Goal: Information Seeking & Learning: Find specific page/section

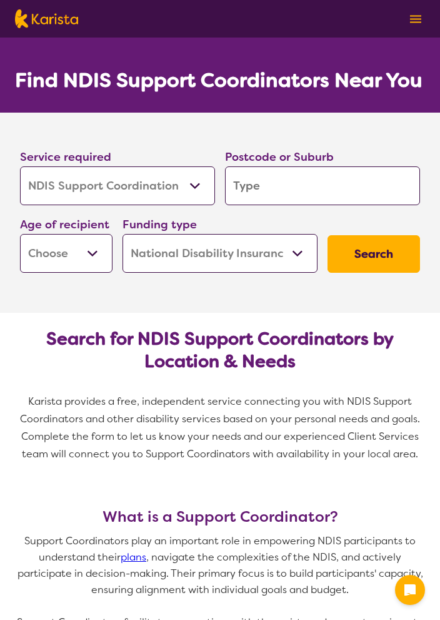
select select "NDIS Support Coordination"
select select "NDIS"
select select "NDIS Support Coordination"
select select "NDIS"
click at [278, 189] on input "search" at bounding box center [322, 185] width 195 height 39
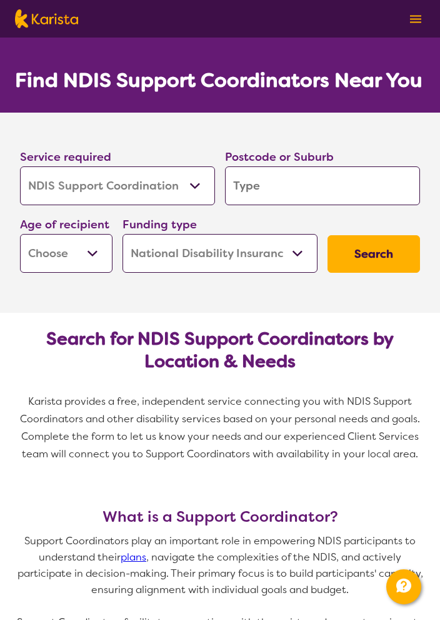
type input "2"
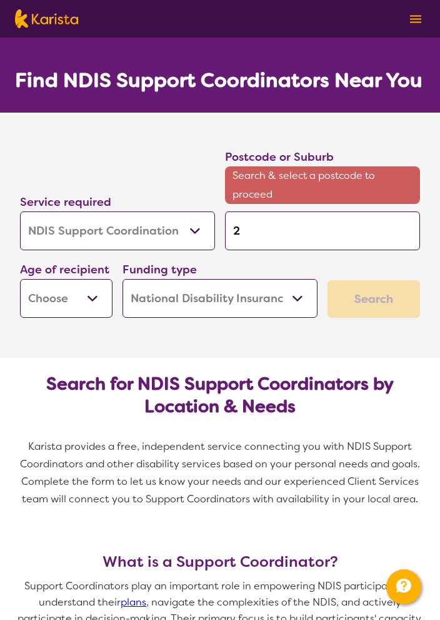
type input "29"
type input "290"
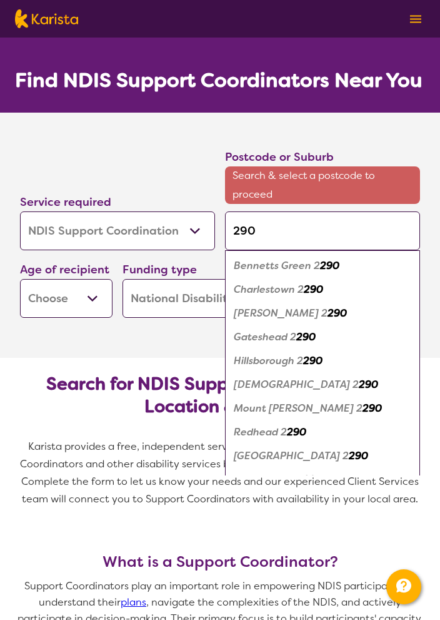
type input "2903"
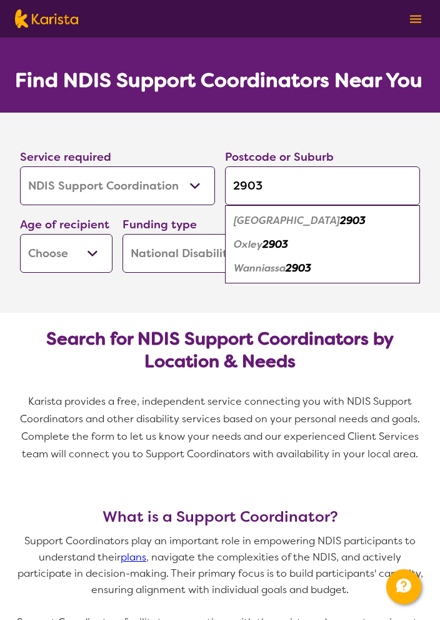
type input "2903"
click at [304, 267] on em "2903" at bounding box center [299, 267] width 26 height 13
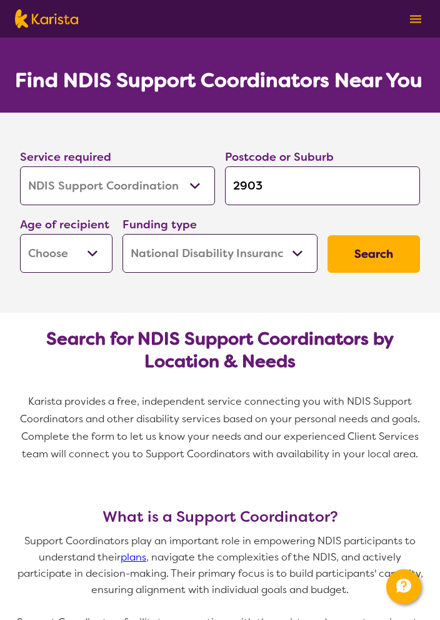
scroll to position [6, 0]
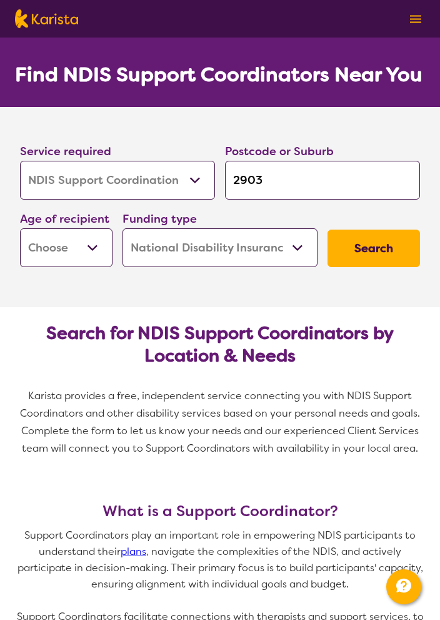
click at [94, 247] on select "Early Childhood - 0 to 9 Child - 10 to 11 Adolescent - 12 to 17 Adult - 18 to 6…" at bounding box center [66, 247] width 93 height 39
select select "AD"
click at [20, 228] on select "Early Childhood - 0 to 9 Child - 10 to 11 Adolescent - 12 to 17 Adult - 18 to 6…" at bounding box center [66, 247] width 93 height 39
select select "AD"
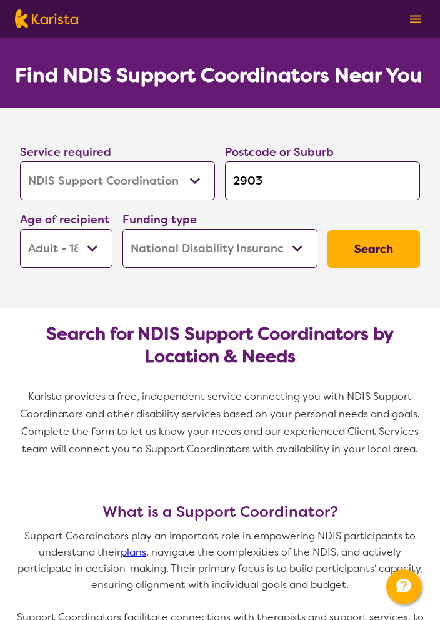
scroll to position [0, 0]
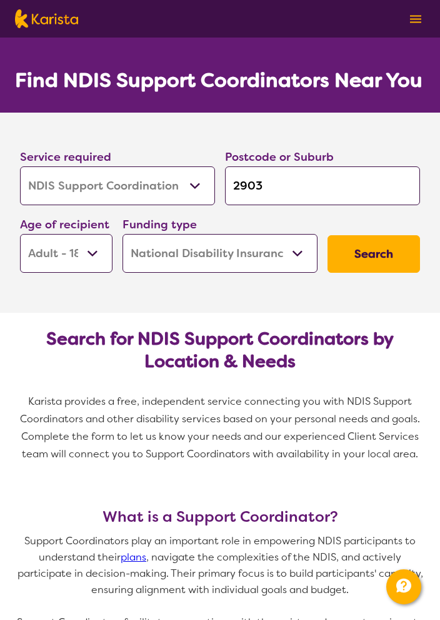
click at [298, 253] on select "Home Care Package (HCP) National Disability Insurance Scheme (NDIS) I don't know" at bounding box center [220, 253] width 195 height 39
click at [123, 234] on select "Home Care Package (HCP) National Disability Insurance Scheme (NDIS) I don't know" at bounding box center [220, 253] width 195 height 39
click at [378, 253] on button "Search" at bounding box center [374, 254] width 93 height 38
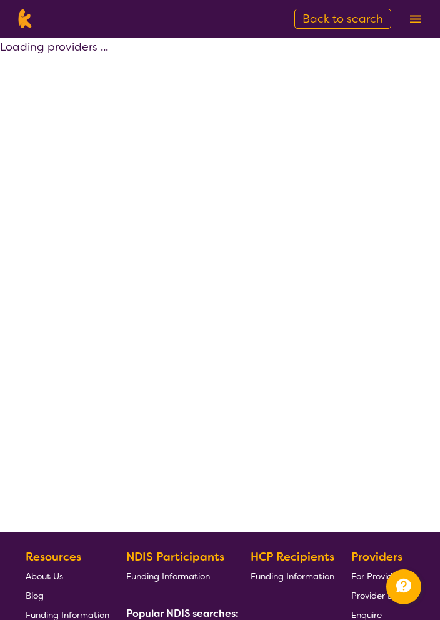
select select "NDIS"
select select "NDIS Support Coordination"
select select "AD"
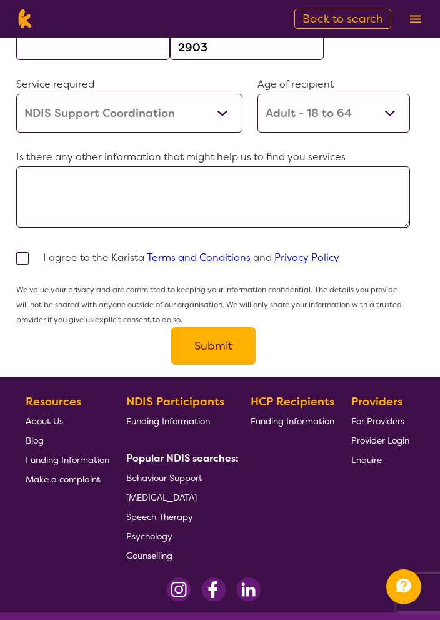
scroll to position [1369, 0]
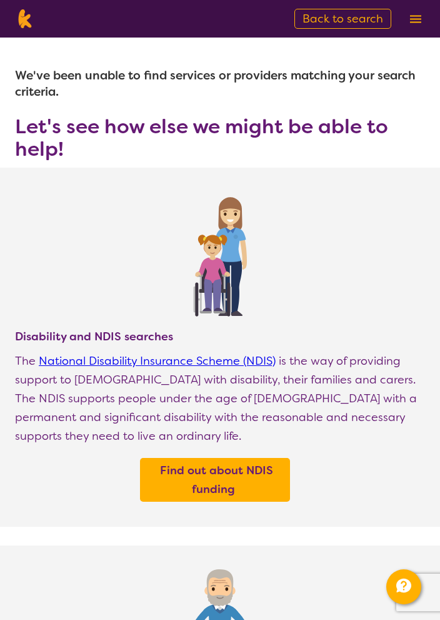
select select "NDIS Support Coordination"
select select "AD"
select select "NDIS"
select select "NDIS Support Coordination"
select select "AD"
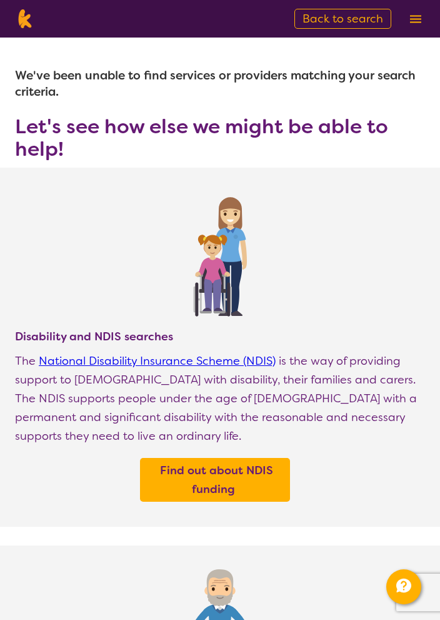
select select "NDIS"
